Goal: Information Seeking & Learning: Learn about a topic

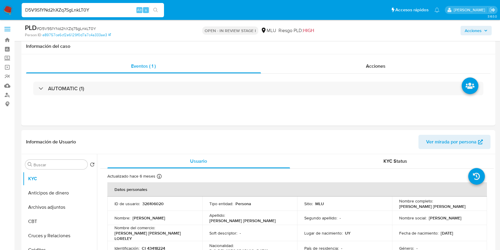
select select "10"
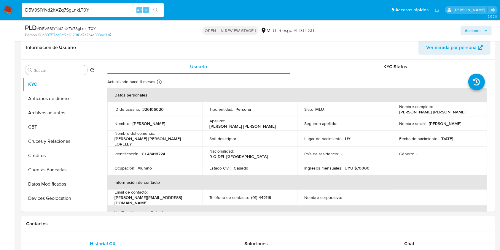
scroll to position [43, 0]
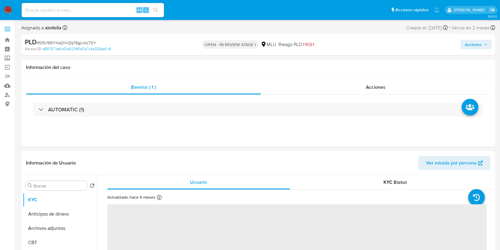
select select "10"
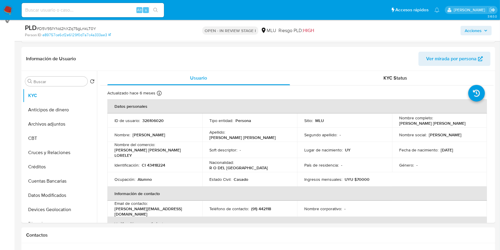
scroll to position [85, 0]
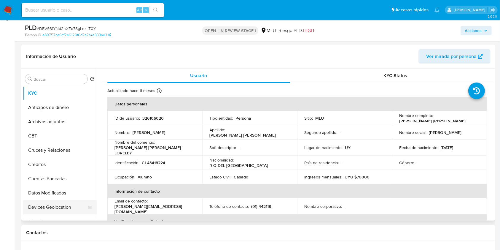
click at [63, 200] on button "Devices Geolocation" at bounding box center [57, 207] width 69 height 14
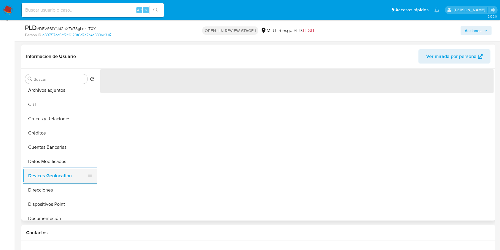
scroll to position [47, 0]
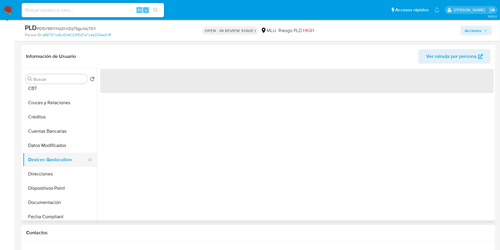
click at [63, 199] on button "Documentación" at bounding box center [60, 202] width 74 height 14
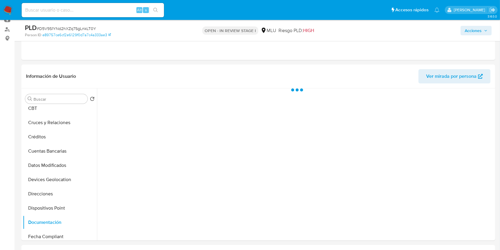
scroll to position [68, 0]
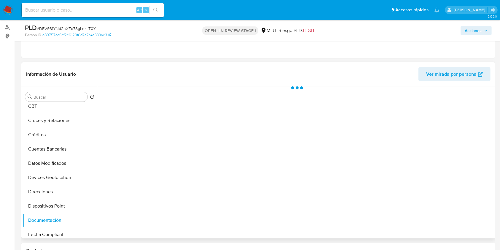
click at [378, 120] on div at bounding box center [295, 162] width 397 height 152
click at [303, 152] on div at bounding box center [295, 162] width 397 height 152
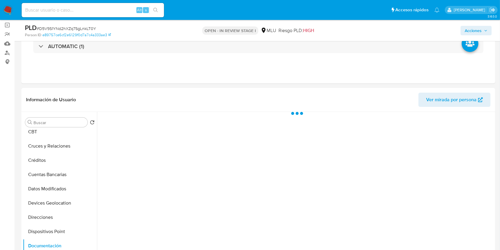
scroll to position [52, 0]
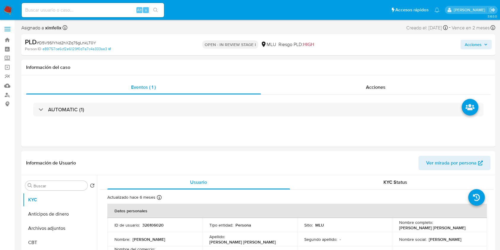
select select "10"
click at [55, 230] on button "Dispositivos Point" at bounding box center [60, 237] width 74 height 14
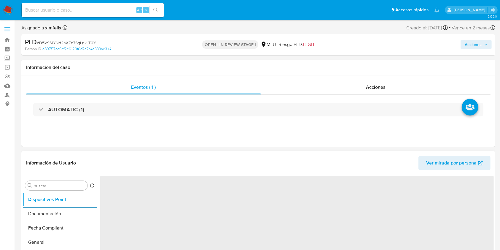
scroll to position [152, 0]
click at [57, 203] on button "Documentación" at bounding box center [57, 204] width 69 height 14
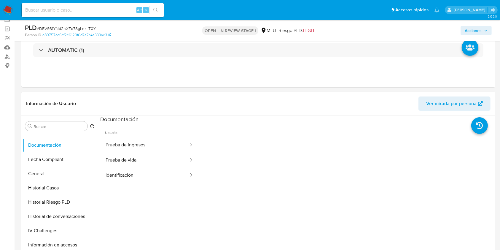
scroll to position [62, 0]
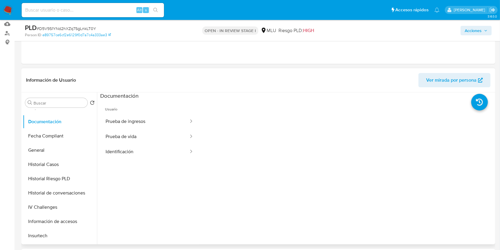
click at [439, 79] on span "Ver mirada por persona" at bounding box center [451, 80] width 50 height 14
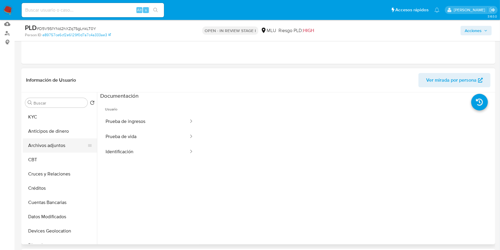
click at [53, 148] on button "Archivos adjuntos" at bounding box center [57, 145] width 69 height 14
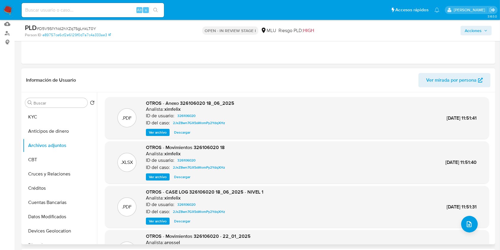
click at [161, 220] on span "Ver archivo" at bounding box center [158, 221] width 18 height 6
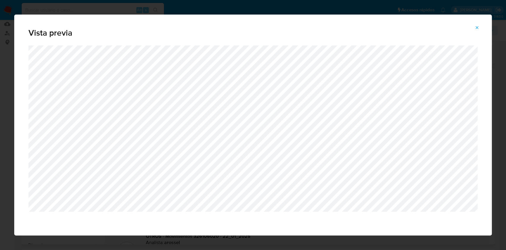
click at [480, 28] on button "Attachment preview" at bounding box center [476, 27] width 13 height 9
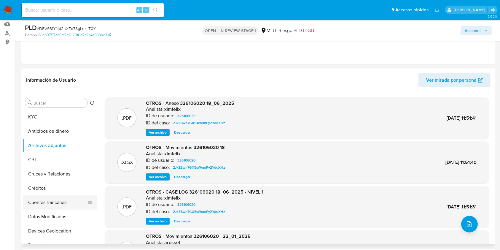
click at [64, 198] on button "Cuentas Bancarias" at bounding box center [57, 202] width 69 height 14
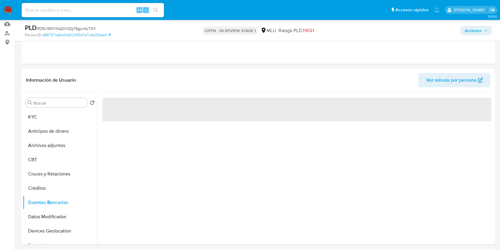
click at [228, 169] on div "‌" at bounding box center [295, 168] width 397 height 152
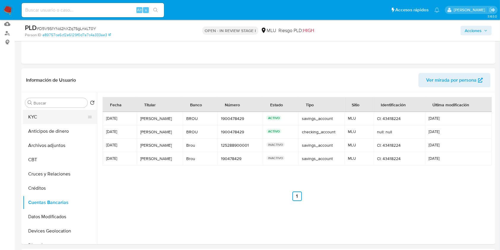
click at [66, 117] on button "KYC" at bounding box center [57, 117] width 69 height 14
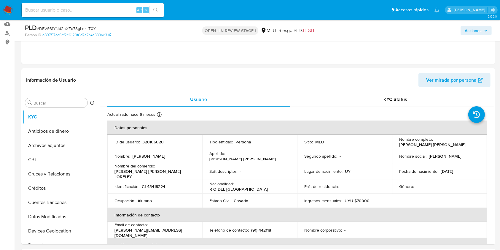
click at [475, 166] on td "Fecha de nacimiento : 24/01/1989" at bounding box center [439, 171] width 95 height 16
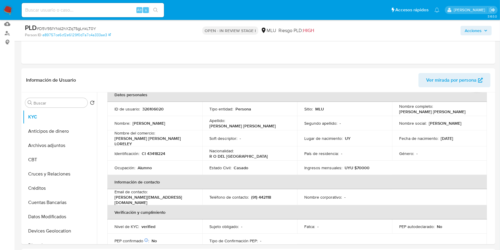
scroll to position [33, 0]
click at [444, 168] on table "Datos personales ID de usuario : 326106020 Tipo entidad : Persona Sitio : MLU N…" at bounding box center [296, 195] width 379 height 217
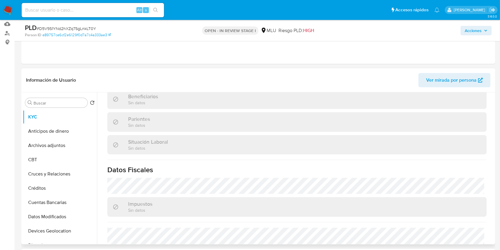
scroll to position [292, 0]
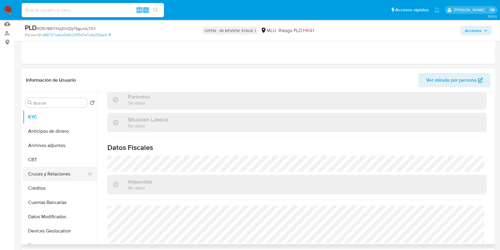
click at [60, 174] on button "Cruces y Relaciones" at bounding box center [57, 174] width 69 height 14
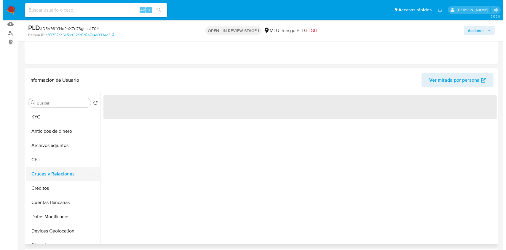
scroll to position [0, 0]
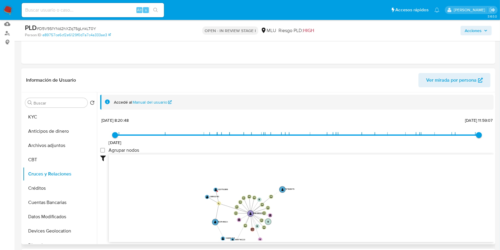
drag, startPoint x: 348, startPoint y: 188, endPoint x: 335, endPoint y: 234, distance: 48.0
click at [335, 234] on icon "device-67884e2a4557361664eaf3a8  device-638f675e08813b0018ab080f  device-6219…" at bounding box center [301, 197] width 385 height 86
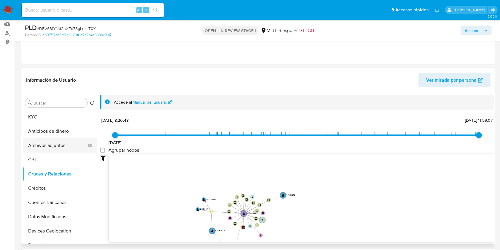
click at [50, 141] on button "Archivos adjuntos" at bounding box center [57, 145] width 69 height 14
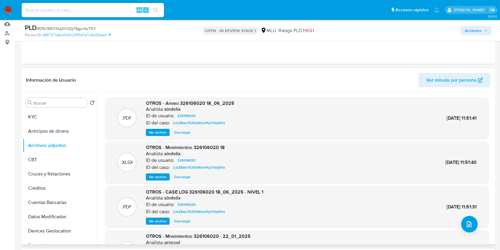
click at [369, 234] on div ".XLSX OTROS - Movimientos 326106020 - 22_01_2025 Analista: arossel ID de usuari…" at bounding box center [297, 251] width 378 height 36
click at [469, 226] on span "upload-file" at bounding box center [468, 223] width 7 height 7
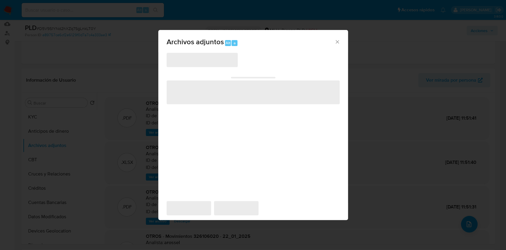
click at [205, 60] on span "‌" at bounding box center [202, 60] width 71 height 14
click at [249, 65] on div "‌ ‌ ‌ ‌ ‌" at bounding box center [253, 123] width 173 height 142
click at [252, 63] on div "‌ ‌ ‌ ‌ ‌" at bounding box center [253, 123] width 173 height 142
click at [340, 46] on div "Archivos adjuntos Alt a" at bounding box center [253, 41] width 190 height 22
click at [337, 40] on icon "Cerrar" at bounding box center [337, 42] width 6 height 6
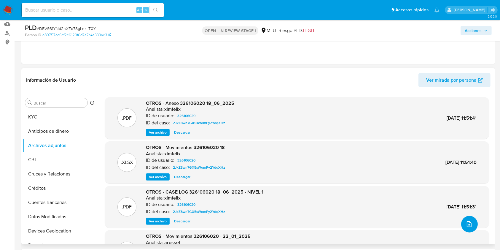
click at [465, 226] on span "upload-file" at bounding box center [468, 223] width 7 height 7
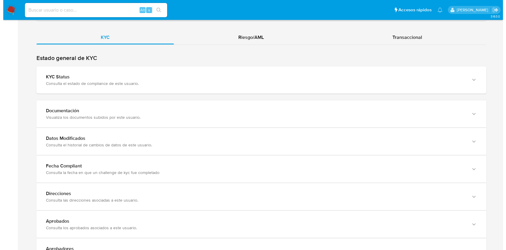
scroll to position [572, 0]
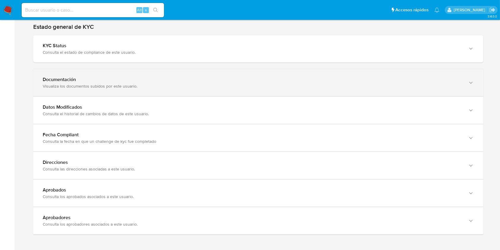
click at [420, 88] on div "Documentación Visualiza los documentos subidos por este usuario." at bounding box center [258, 82] width 450 height 27
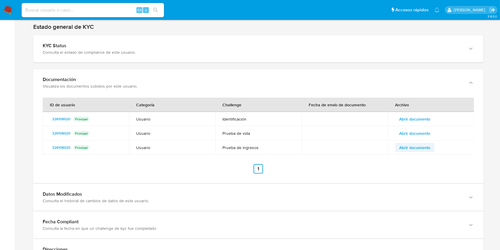
click at [414, 150] on span "Abrir documento" at bounding box center [414, 147] width 31 height 8
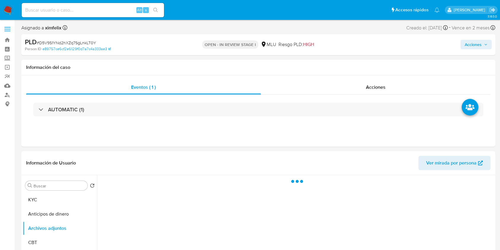
select select "10"
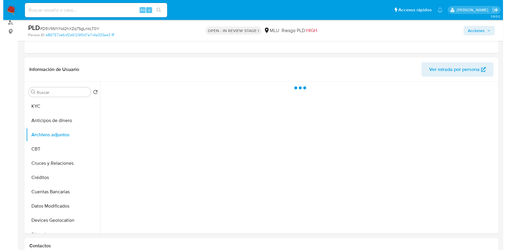
scroll to position [74, 0]
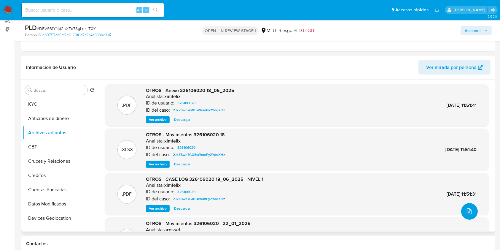
click at [468, 217] on button "upload-file" at bounding box center [469, 211] width 17 height 17
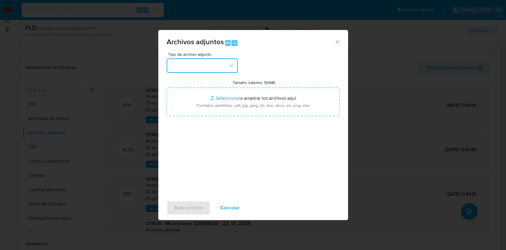
click at [201, 71] on button "button" at bounding box center [202, 65] width 71 height 14
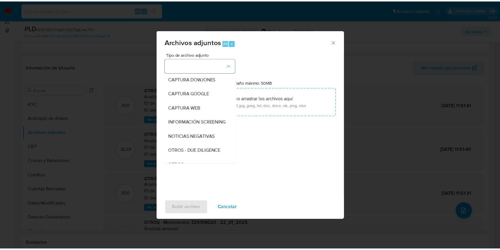
scroll to position [31, 0]
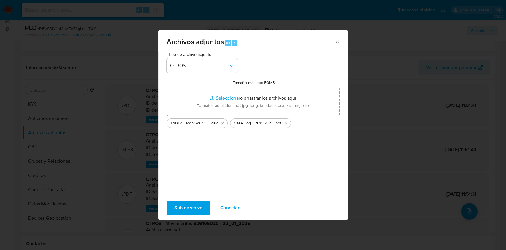
click at [191, 201] on span "Subir archivo" at bounding box center [188, 207] width 28 height 13
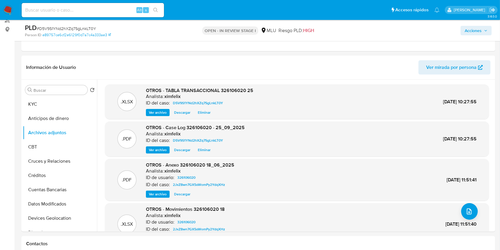
click at [474, 35] on span "Acciones" at bounding box center [472, 30] width 17 height 9
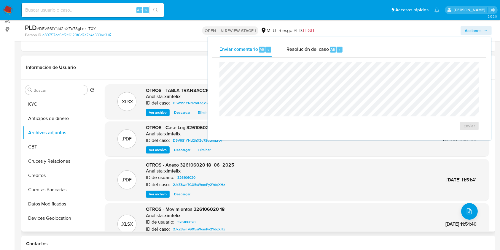
click at [179, 68] on header "Información de Usuario Ver mirada por persona" at bounding box center [258, 67] width 464 height 14
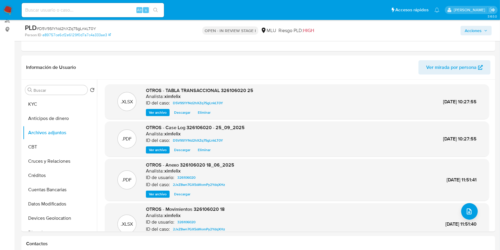
click at [472, 26] on span "Acciones" at bounding box center [472, 30] width 17 height 9
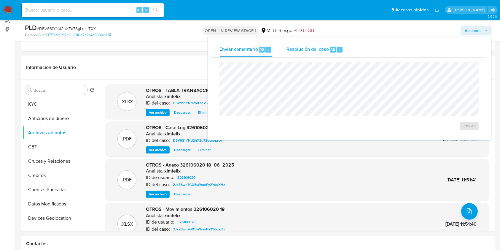
click at [334, 48] on span "Alt" at bounding box center [332, 50] width 5 height 6
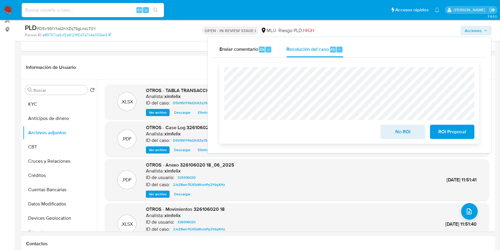
click at [402, 134] on span "No ROI" at bounding box center [402, 131] width 29 height 13
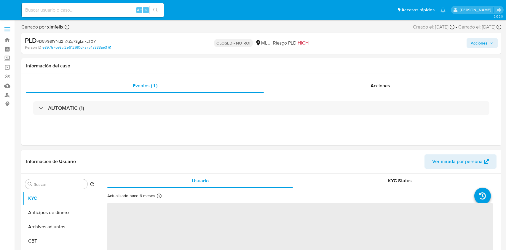
select select "10"
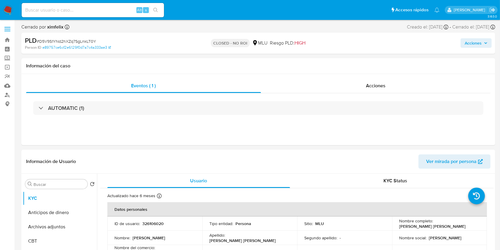
click at [97, 7] on input at bounding box center [93, 10] width 142 height 8
paste input "dmSdXB3Lz3YlUWySdN009sMs"
type input "dmSdXB3Lz3YlUWySdN009sMs"
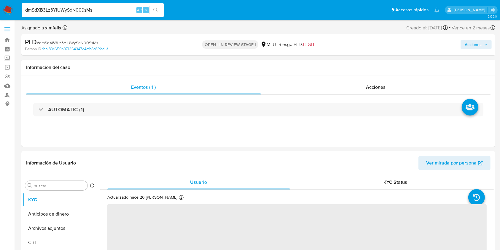
select select "10"
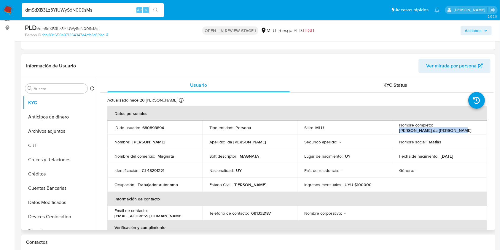
drag, startPoint x: 452, startPoint y: 131, endPoint x: 395, endPoint y: 129, distance: 57.2
click at [395, 129] on td "Nombre completo : Matias David da Silva Osorio" at bounding box center [439, 127] width 95 height 14
copy p "Matias David da Silva Osorio"
click at [66, 159] on button "Cruces y Relaciones" at bounding box center [57, 159] width 69 height 14
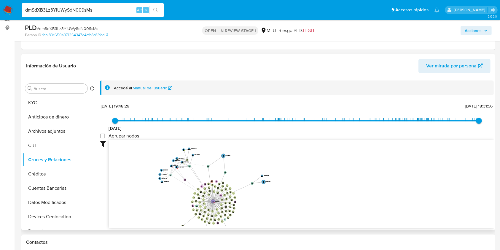
drag, startPoint x: 258, startPoint y: 186, endPoint x: 266, endPoint y: 213, distance: 28.2
click at [266, 213] on icon "device-657b22e572af03cdd4f35986  device-6626bae602f590663d3d633b  device-66a2…" at bounding box center [301, 183] width 385 height 86
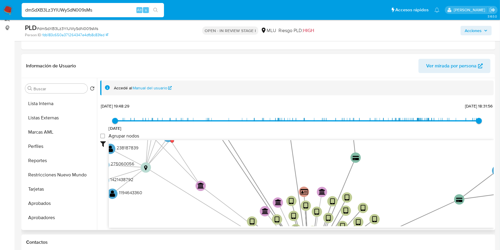
scroll to position [307, 0]
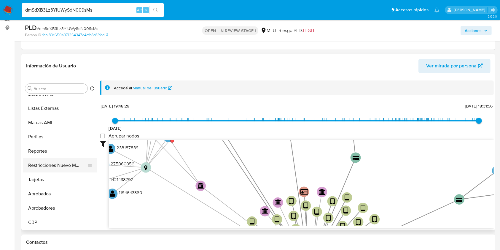
click at [64, 166] on button "Restricciones Nuevo Mundo" at bounding box center [57, 165] width 69 height 14
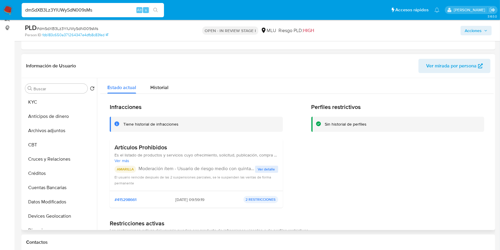
scroll to position [0, 0]
click at [67, 158] on button "Cruces y Relaciones" at bounding box center [57, 159] width 69 height 14
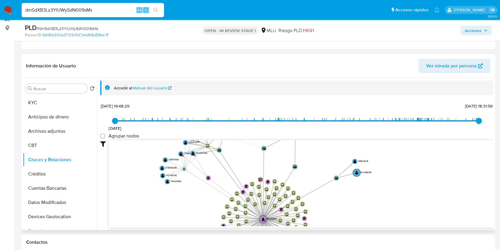
drag, startPoint x: 204, startPoint y: 166, endPoint x: 210, endPoint y: 220, distance: 54.3
click at [210, 220] on icon "device-657b22e572af03cdd4f35986  device-6626bae602f590663d3d633b  device-66a2…" at bounding box center [301, 183] width 385 height 86
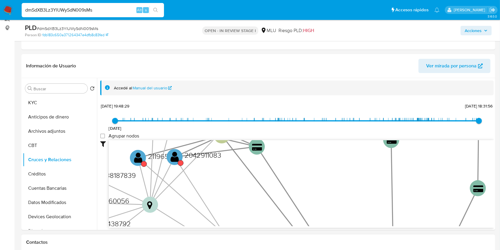
drag, startPoint x: 195, startPoint y: 164, endPoint x: 194, endPoint y: 244, distance: 80.6
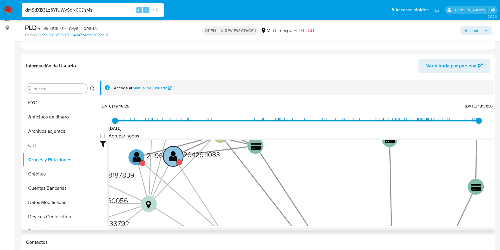
click at [177, 154] on text "" at bounding box center [173, 156] width 8 height 12
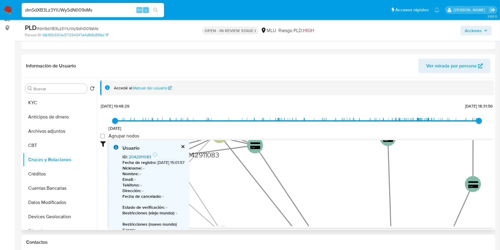
click at [140, 155] on link "2042911083" at bounding box center [140, 157] width 23 height 6
click at [227, 200] on icon "device-657b22e572af03cdd4f35986  device-6626bae602f590663d3d633b  device-66a2…" at bounding box center [301, 183] width 385 height 86
click at [184, 148] on div "Usuario" at bounding box center [153, 148] width 62 height 7
click at [184, 146] on button "cerrar" at bounding box center [182, 146] width 4 height 4
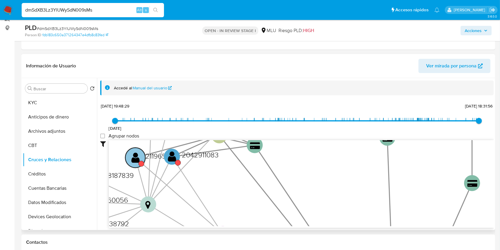
click at [131, 160] on text "" at bounding box center [135, 157] width 8 height 12
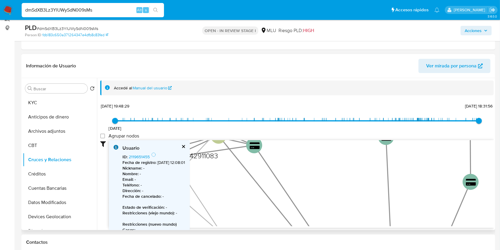
click at [153, 154] on icon at bounding box center [154, 155] width 6 height 6
click at [143, 156] on link "2119651455" at bounding box center [139, 157] width 21 height 6
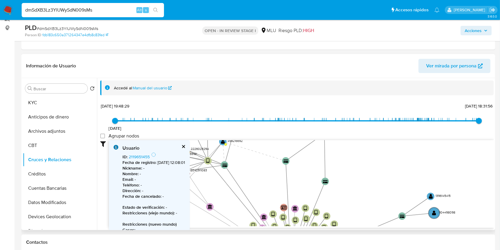
click at [199, 182] on icon "device-657b22e572af03cdd4f35986  device-6626bae602f590663d3d633b  device-66a2…" at bounding box center [301, 183] width 385 height 86
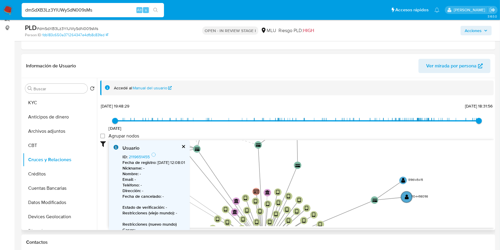
drag, startPoint x: 253, startPoint y: 182, endPoint x: 225, endPoint y: 166, distance: 31.9
click at [225, 166] on icon "device-657b22e572af03cdd4f35986  device-6626bae602f590663d3d633b  device-66a2…" at bounding box center [301, 183] width 385 height 86
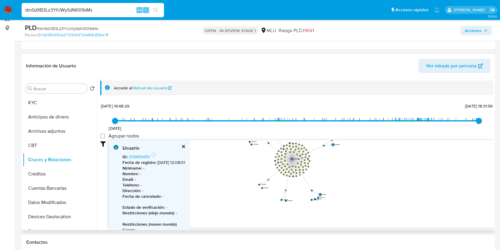
drag, startPoint x: 229, startPoint y: 167, endPoint x: 280, endPoint y: 130, distance: 62.7
click at [280, 130] on div "16/7/2021 16/7/2021, 19:48:29 8/10/2025, 18:31:56 Agrupar nodos Filtros Confian…" at bounding box center [296, 174] width 393 height 147
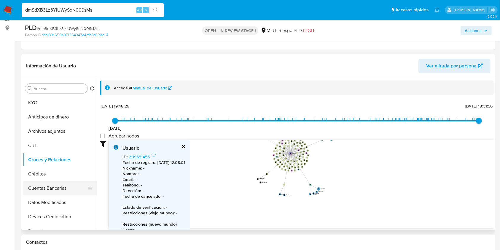
click at [57, 193] on button "Cuentas Bancarias" at bounding box center [57, 188] width 69 height 14
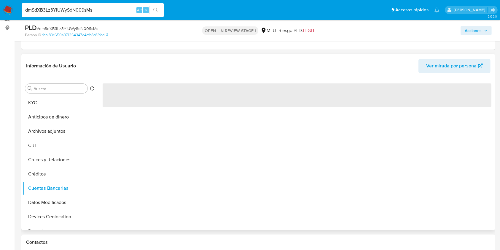
click at [173, 184] on div "‌" at bounding box center [295, 154] width 397 height 152
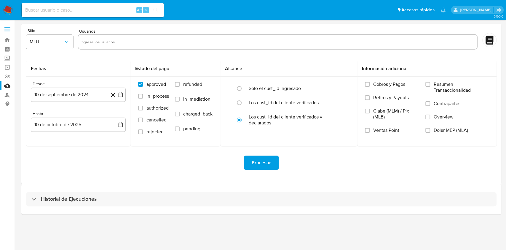
click at [123, 37] on input "text" at bounding box center [278, 41] width 394 height 9
click at [89, 96] on button "10 de septiembre de 2024" at bounding box center [78, 94] width 95 height 14
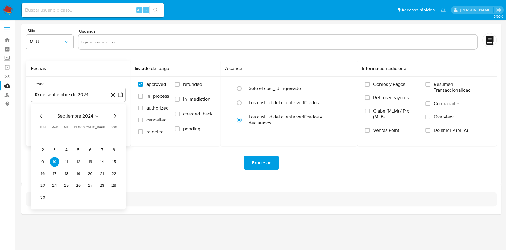
click at [39, 117] on icon "Mes anterior" at bounding box center [41, 115] width 7 height 7
click at [118, 115] on icon "Mes siguiente" at bounding box center [114, 115] width 7 height 7
click at [61, 184] on tr "23 24 25 26 27 28 29" at bounding box center [78, 184] width 81 height 9
click at [63, 184] on button "25" at bounding box center [66, 184] width 9 height 9
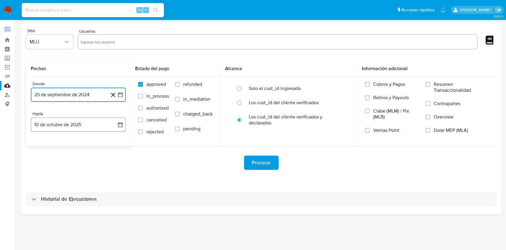
click at [91, 121] on button "10 de octubre de 2025" at bounding box center [78, 124] width 95 height 14
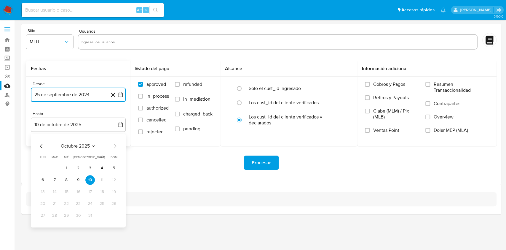
click at [42, 144] on icon "Mes anterior" at bounding box center [41, 145] width 7 height 7
click at [66, 200] on button "24" at bounding box center [66, 203] width 9 height 9
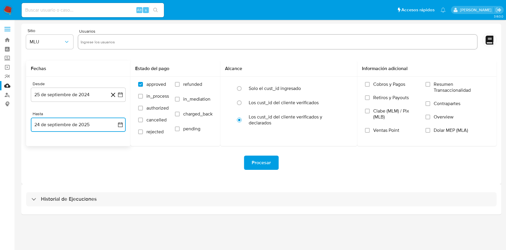
click at [145, 43] on input "text" at bounding box center [278, 41] width 394 height 9
type input "680898894"
type input "2326829048"
type input "2055230384"
type input "1591956444"
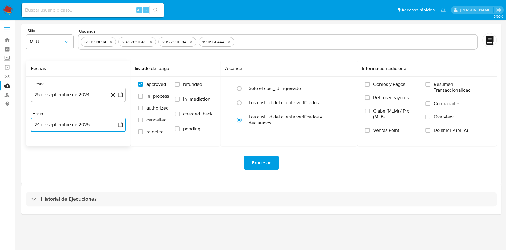
type input "142899772"
click at [196, 85] on span "refunded" at bounding box center [192, 84] width 19 height 6
click at [180, 85] on input "refunded" at bounding box center [177, 84] width 5 height 5
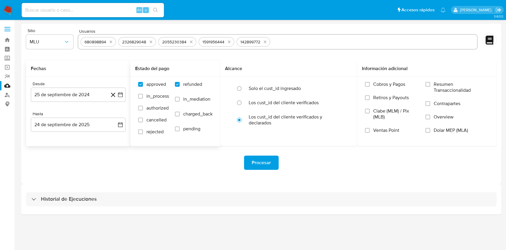
checkbox input "true"
click at [196, 118] on label "charged_back" at bounding box center [194, 118] width 38 height 15
click at [180, 116] on input "charged_back" at bounding box center [177, 113] width 5 height 5
checkbox input "true"
click at [260, 160] on span "Procesar" at bounding box center [261, 162] width 19 height 13
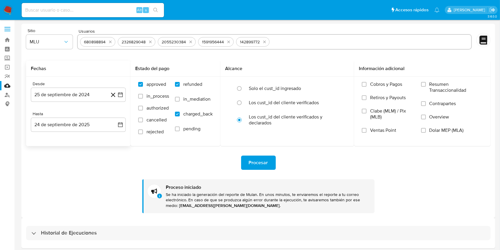
scroll to position [23, 0]
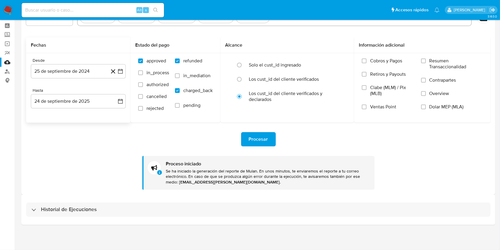
click at [259, 221] on div "Historial de Ejecuciones" at bounding box center [258, 209] width 474 height 30
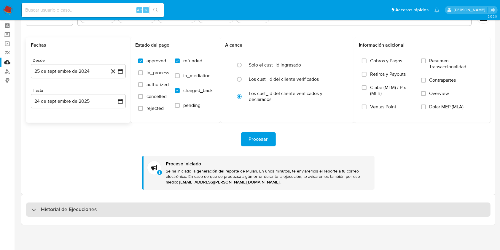
click at [260, 215] on div "Historial de Ejecuciones" at bounding box center [258, 209] width 464 height 14
select select "10"
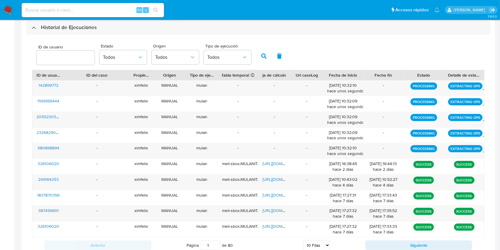
scroll to position [204, 0]
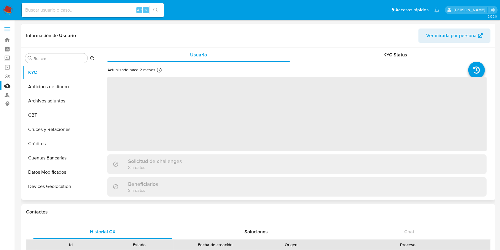
select select "10"
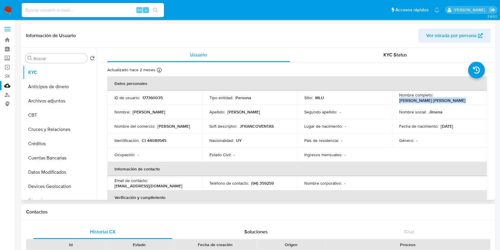
drag, startPoint x: 460, startPoint y: 101, endPoint x: 394, endPoint y: 100, distance: 65.2
click at [394, 100] on td "Nombre completo : [PERSON_NAME] [PERSON_NAME]" at bounding box center [439, 97] width 95 height 14
copy p "[PERSON_NAME] [PERSON_NAME]"
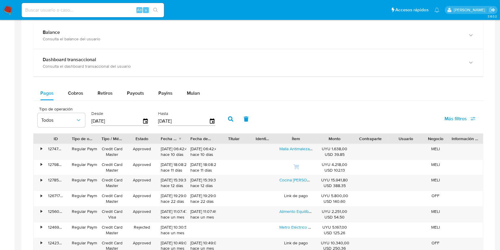
scroll to position [293, 0]
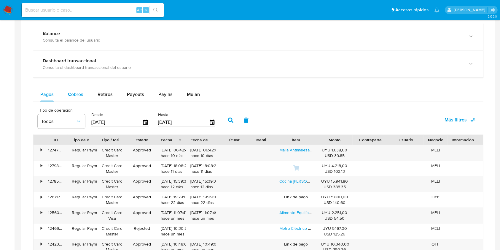
click at [77, 98] on div "Cobros" at bounding box center [75, 94] width 15 height 14
select select "10"
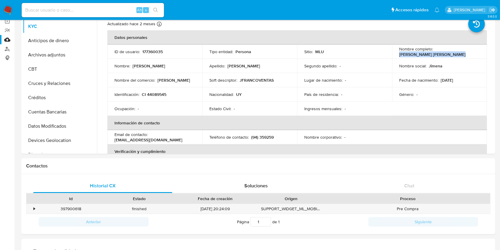
scroll to position [0, 0]
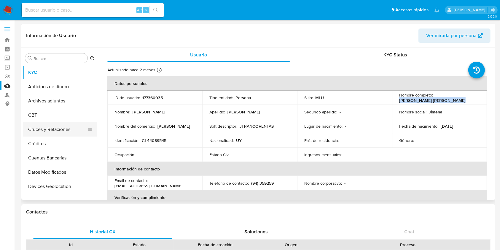
click at [51, 132] on button "Cruces y Relaciones" at bounding box center [57, 129] width 69 height 14
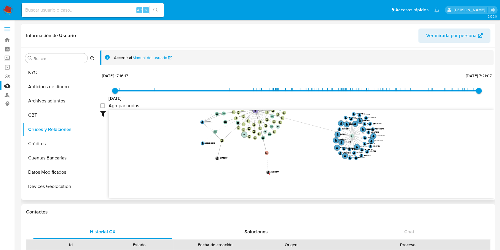
drag, startPoint x: 278, startPoint y: 146, endPoint x: 311, endPoint y: 111, distance: 48.2
click at [311, 111] on icon "device-67113311708f556bb6efff49  device-646bc55108813b0019a0cbe4  device-646d…" at bounding box center [301, 153] width 385 height 86
click at [127, 7] on input at bounding box center [93, 10] width 142 height 8
paste input "2042911083"
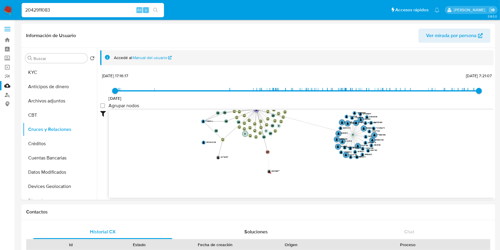
type input "2042911083"
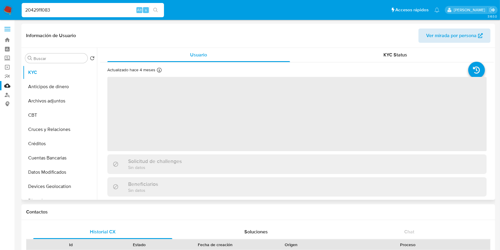
select select "10"
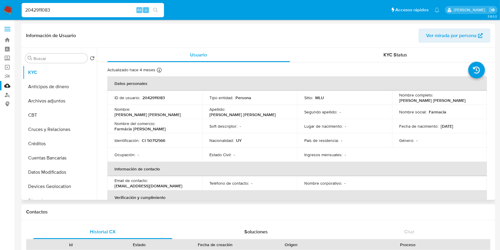
click at [429, 35] on span "Ver mirada por persona" at bounding box center [451, 35] width 50 height 14
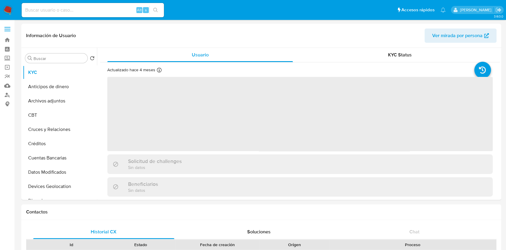
select select "10"
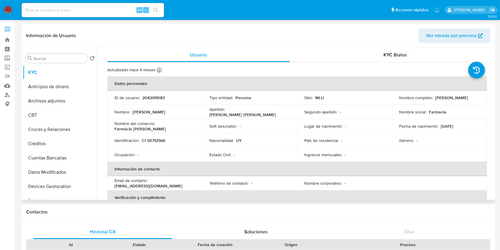
click at [159, 98] on p "2042911083" at bounding box center [153, 97] width 23 height 5
copy p "2042911083"
drag, startPoint x: 466, startPoint y: 98, endPoint x: 398, endPoint y: 100, distance: 68.8
click at [399, 100] on div "Nombre completo : Brenda Micaela Gonçalvez Ferreira" at bounding box center [439, 97] width 81 height 5
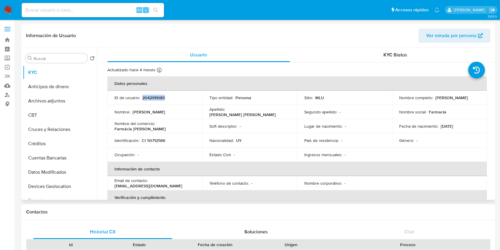
copy p "Brenda Micaela Gonçalvez Ferreira"
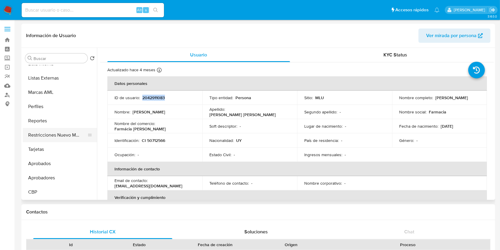
click at [49, 128] on button "Restricciones Nuevo Mundo" at bounding box center [57, 135] width 69 height 14
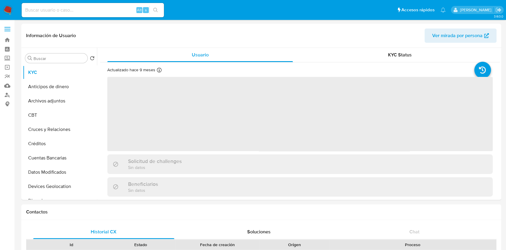
select select "10"
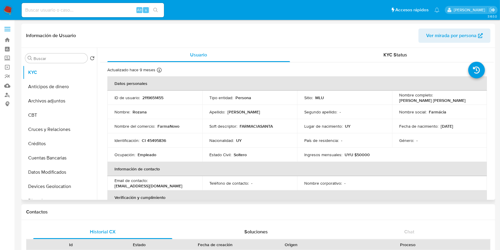
click at [156, 97] on p "2119651455" at bounding box center [152, 97] width 21 height 5
copy p "2119651455"
drag, startPoint x: 477, startPoint y: 98, endPoint x: 433, endPoint y: 98, distance: 43.9
click at [433, 98] on div "Nombre completo : [PERSON_NAME] [PERSON_NAME]" at bounding box center [439, 97] width 81 height 11
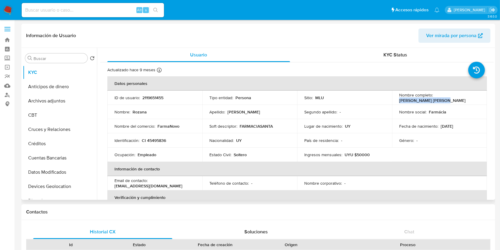
copy p "[PERSON_NAME] [PERSON_NAME]"
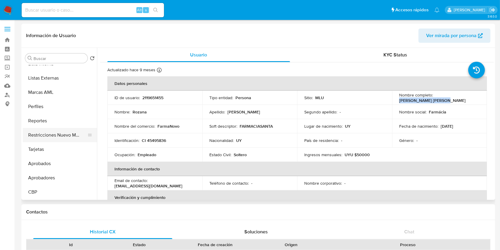
click at [51, 137] on button "Restricciones Nuevo Mundo" at bounding box center [57, 135] width 69 height 14
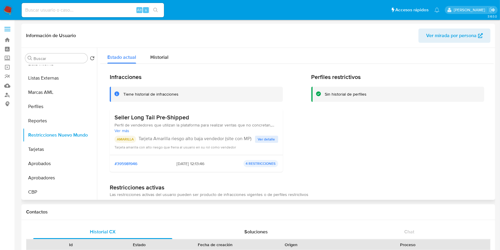
click at [271, 142] on span "Ver detalle" at bounding box center [266, 139] width 17 height 6
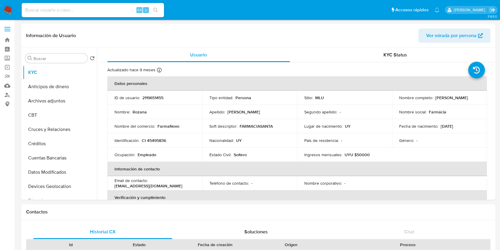
select select "10"
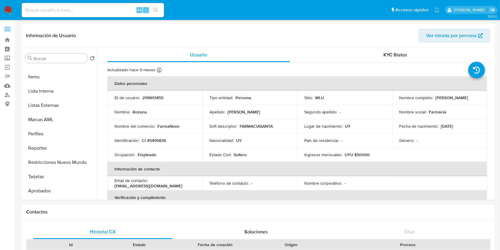
scroll to position [307, 0]
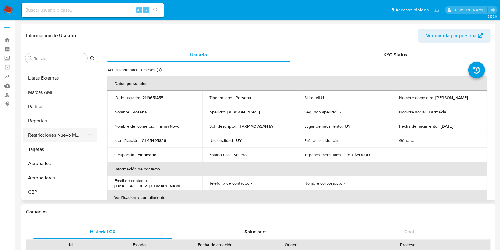
click at [68, 133] on button "Restricciones Nuevo Mundo" at bounding box center [57, 135] width 69 height 14
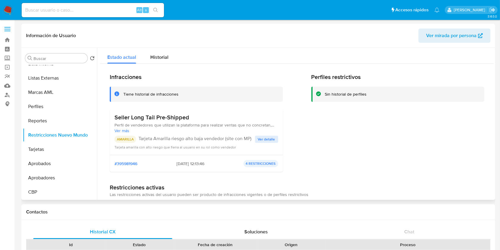
click at [263, 141] on span "Ver detalle" at bounding box center [266, 139] width 17 height 6
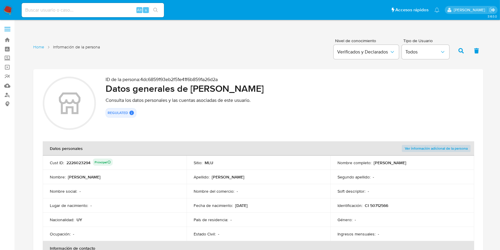
click at [309, 98] on p "Consulta los datos personales y las cuentas asociadas de este usuario." at bounding box center [290, 100] width 368 height 6
